Goal: Register for event/course

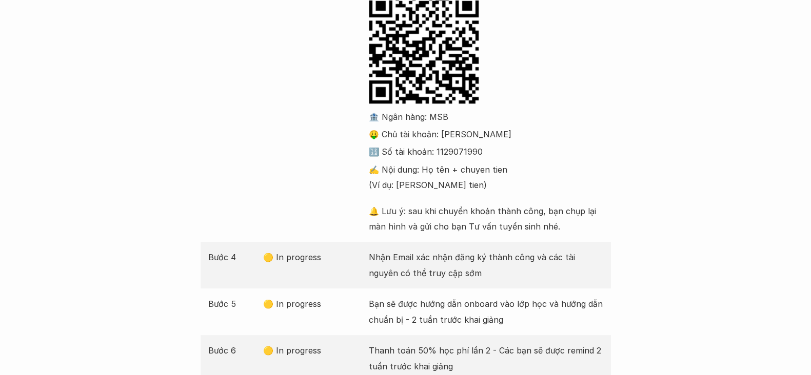
scroll to position [385, 0]
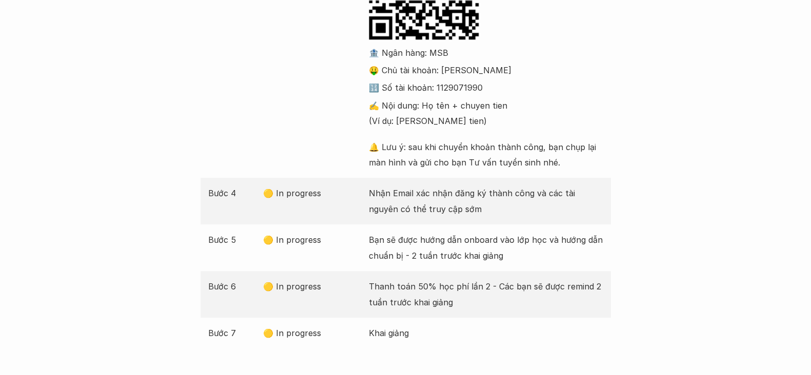
click at [455, 259] on p "Bạn sẽ được hướng dẫn onboard vào lớp học và hướng dẫn chuẩn bị - 2 tuần trước …" at bounding box center [486, 247] width 234 height 31
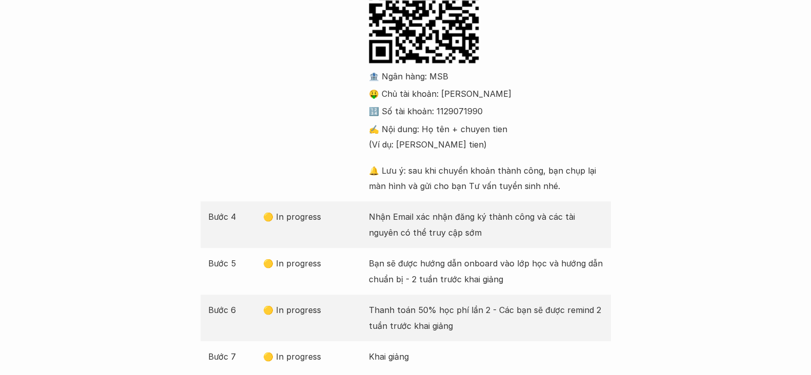
scroll to position [425, 0]
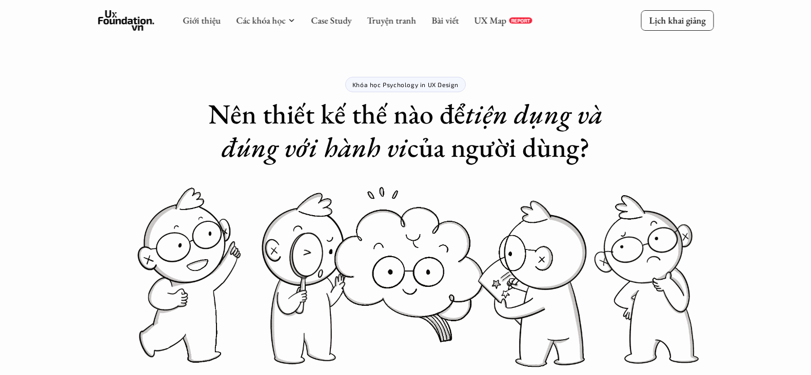
scroll to position [535, 0]
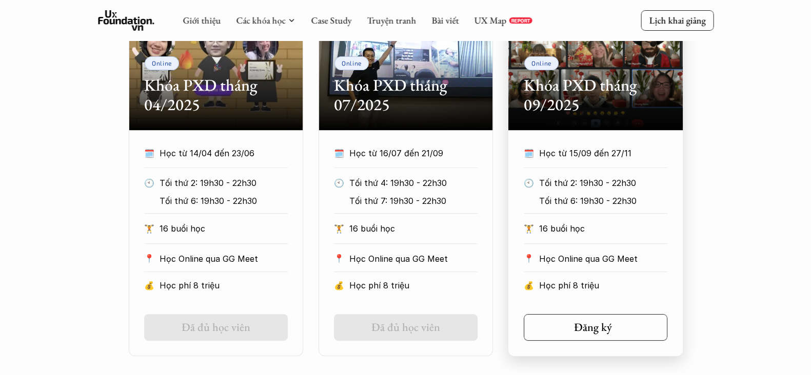
click at [622, 337] on link "Đăng ký" at bounding box center [596, 327] width 144 height 27
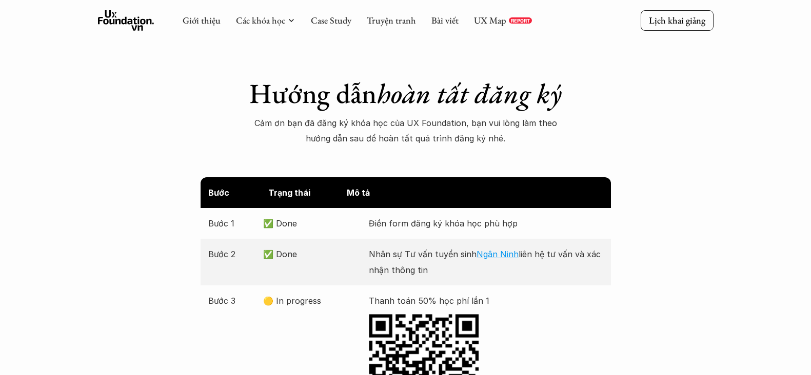
scroll to position [106, 0]
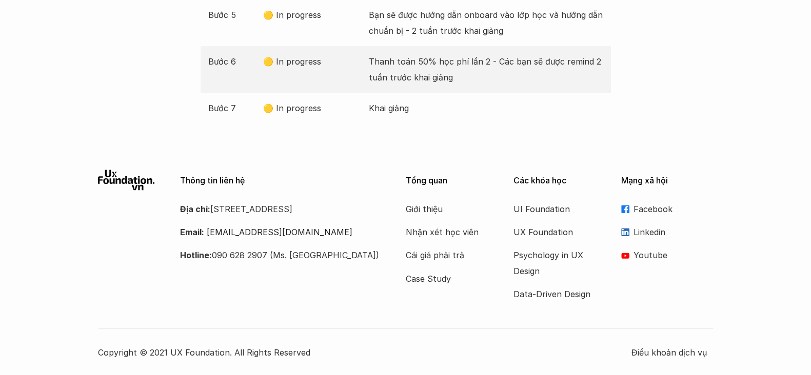
scroll to position [610, 0]
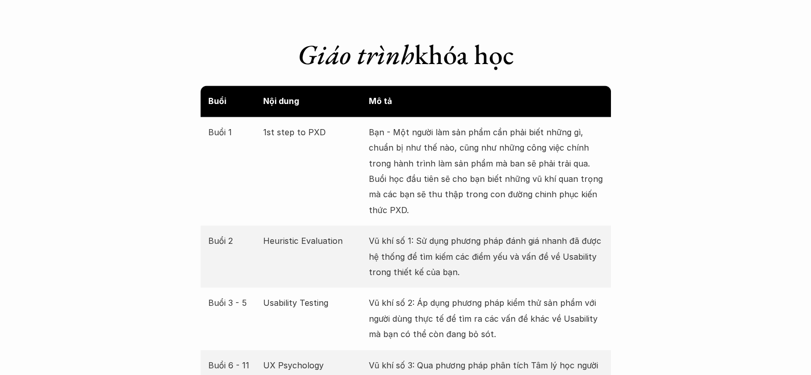
scroll to position [1923, 0]
